Goal: Information Seeking & Learning: Find specific fact

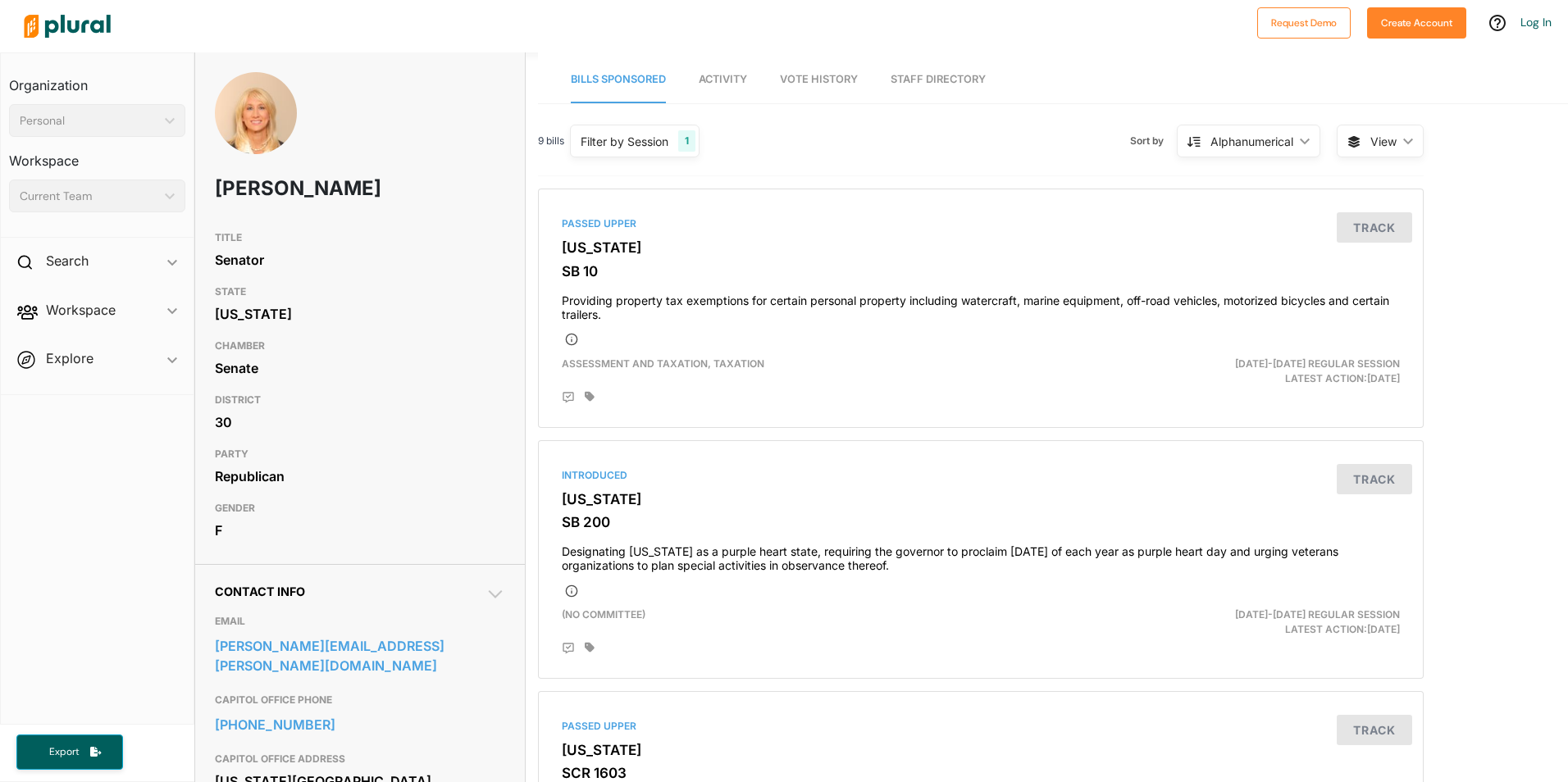
click at [936, 70] on link "Staff Directory" at bounding box center [939, 80] width 95 height 47
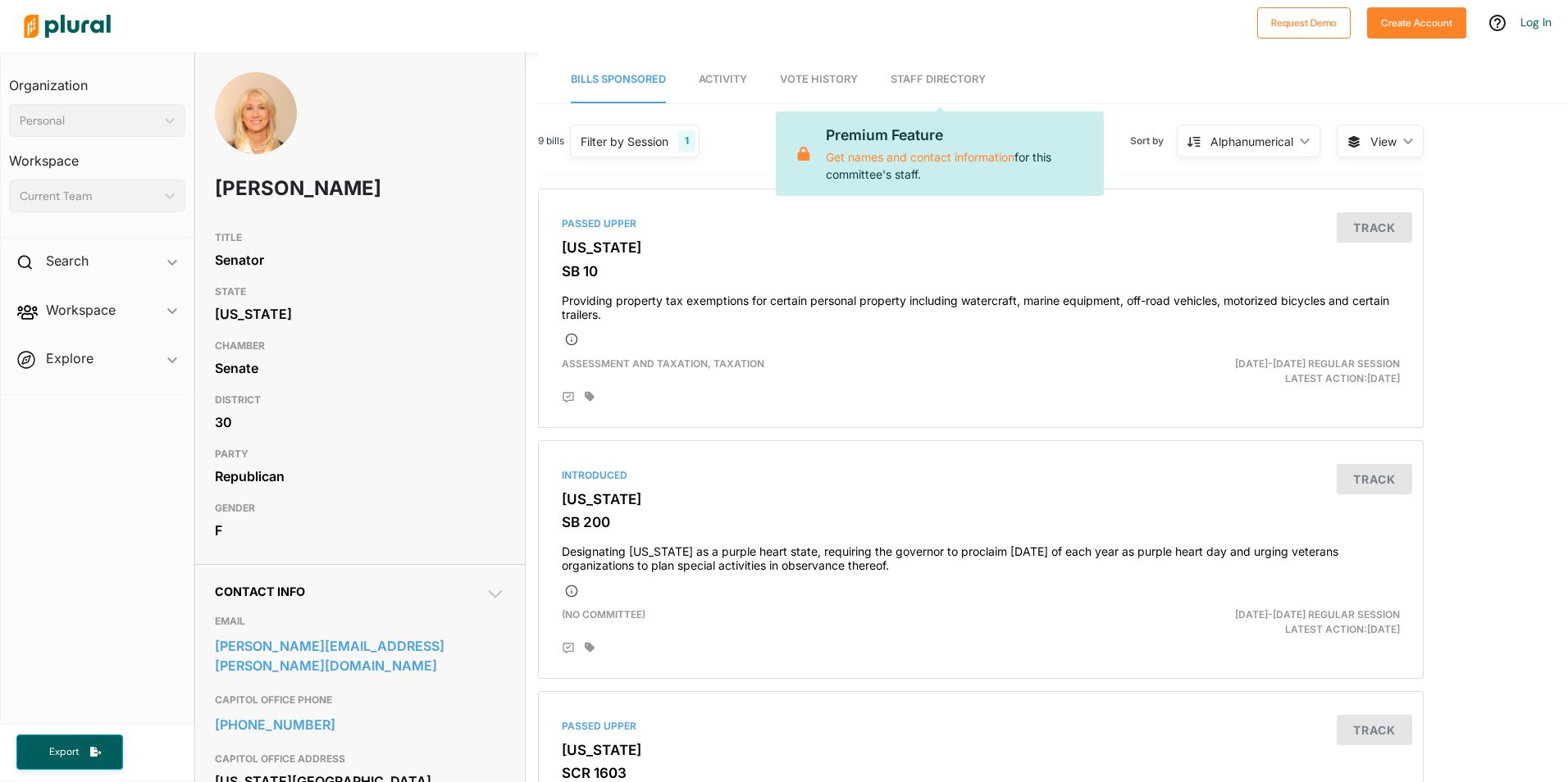
click at [71, 316] on span "Workspace ic_keyboard_arrow_down Members Bills Tags Saved Searches Activity" at bounding box center [97, 312] width 193 height 44
